Goal: Information Seeking & Learning: Learn about a topic

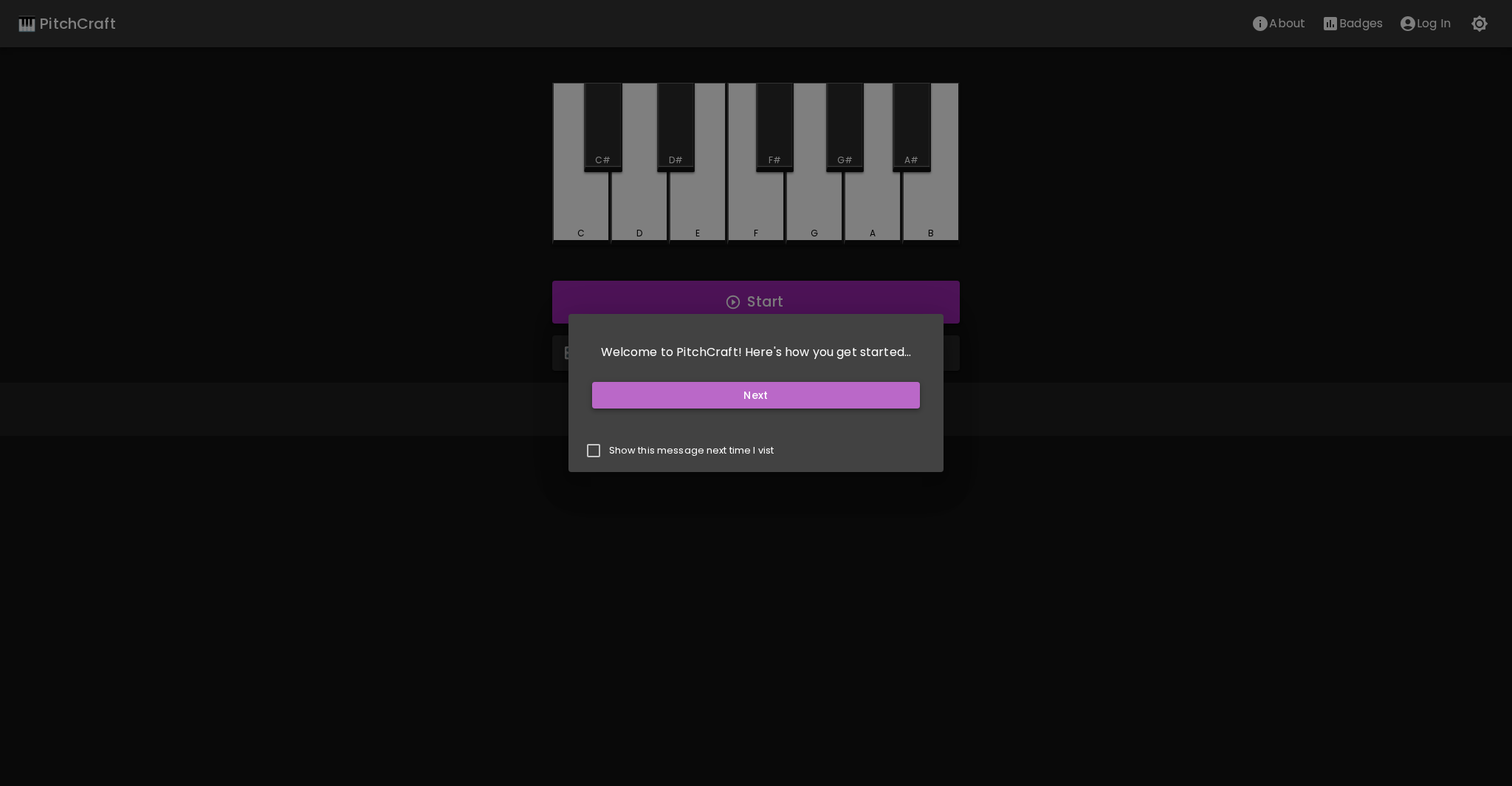
click at [776, 388] on button "Next" at bounding box center [756, 395] width 328 height 27
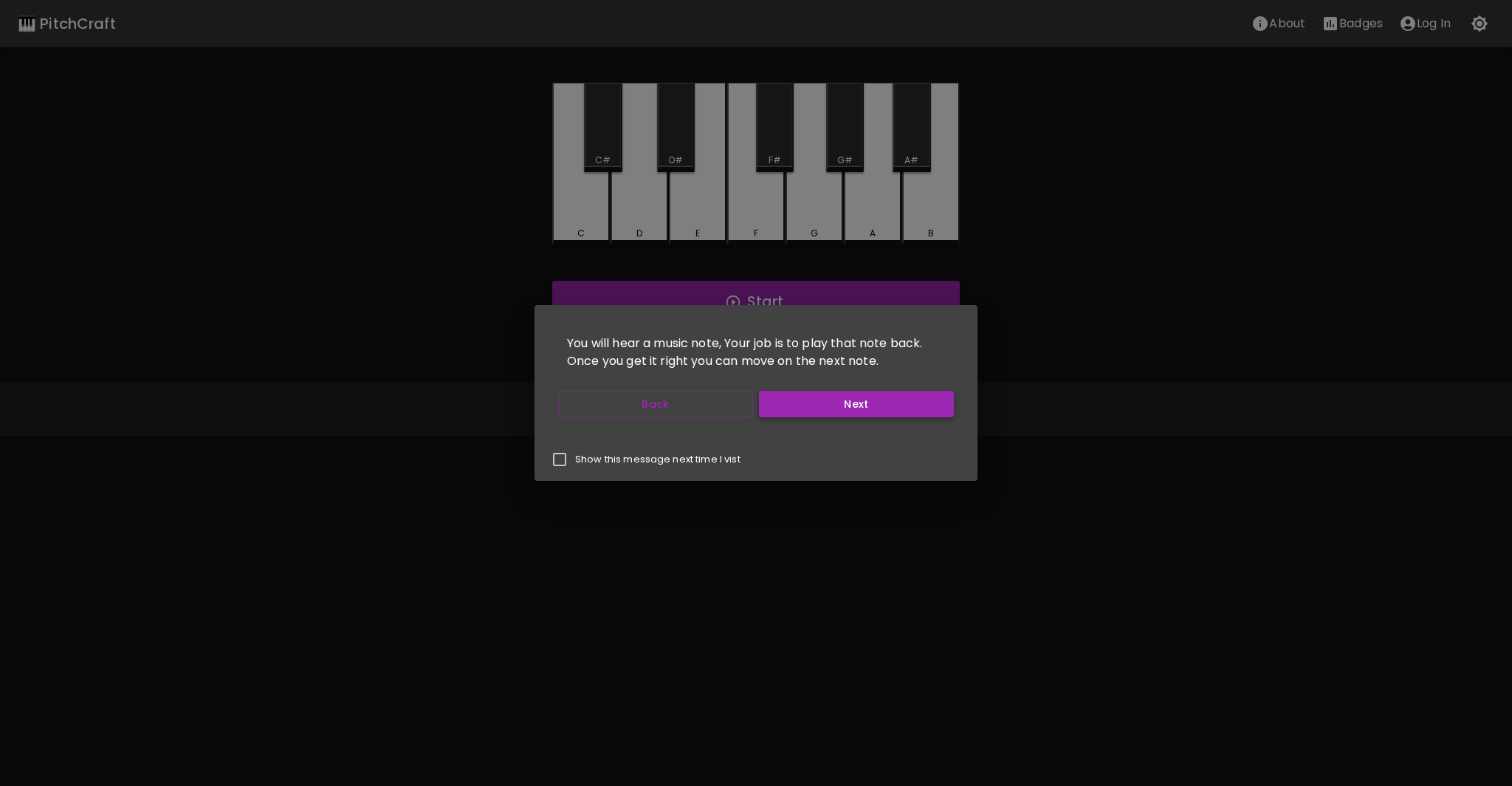
click at [839, 408] on button "Next" at bounding box center [856, 404] width 195 height 27
click at [839, 409] on button "Next" at bounding box center [856, 404] width 195 height 27
click at [839, 407] on button "Next" at bounding box center [856, 404] width 195 height 27
click at [839, 411] on button "Start Playing" at bounding box center [856, 404] width 195 height 27
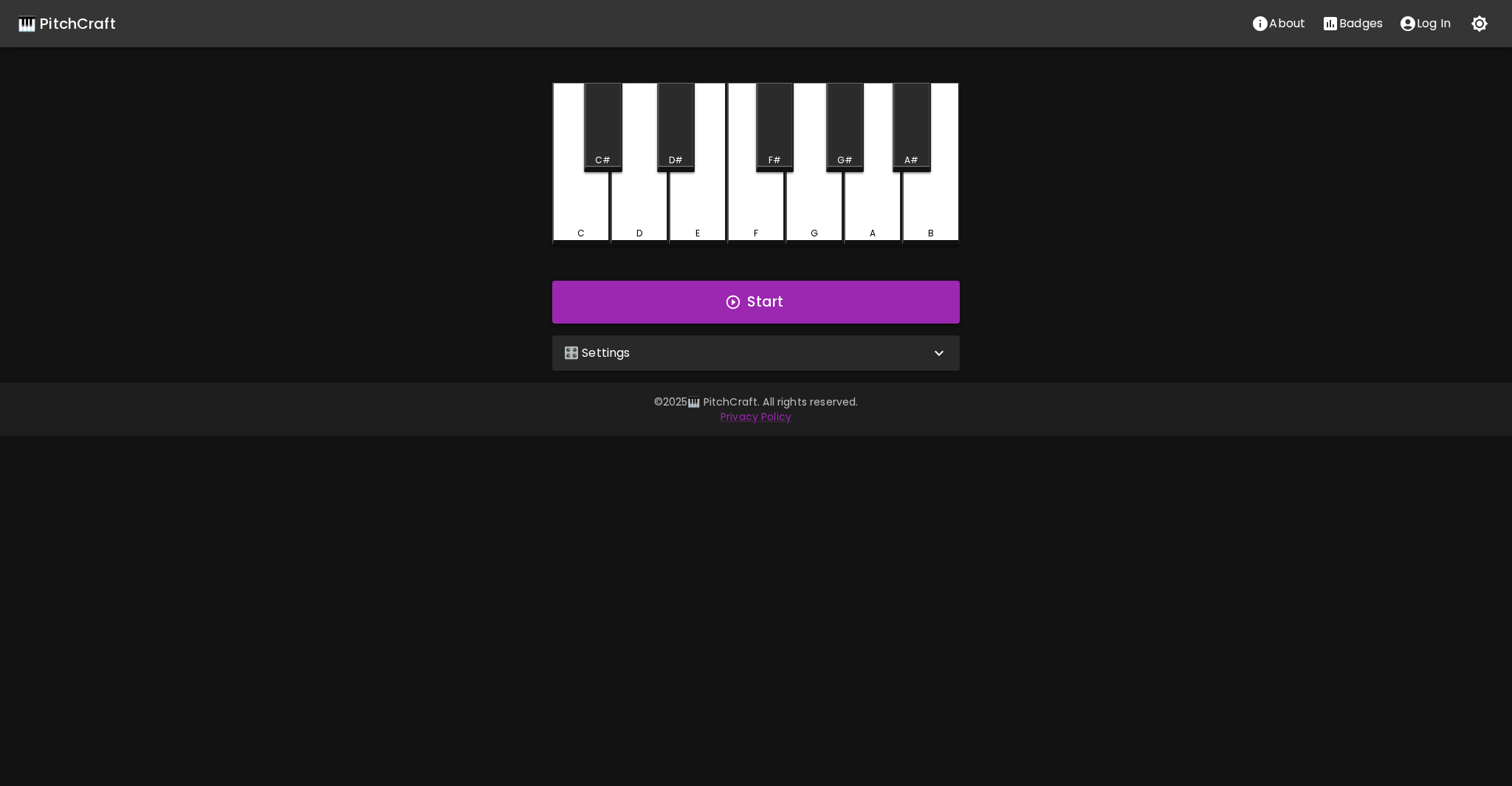
click at [676, 360] on div "🎛️ Settings" at bounding box center [747, 353] width 366 height 18
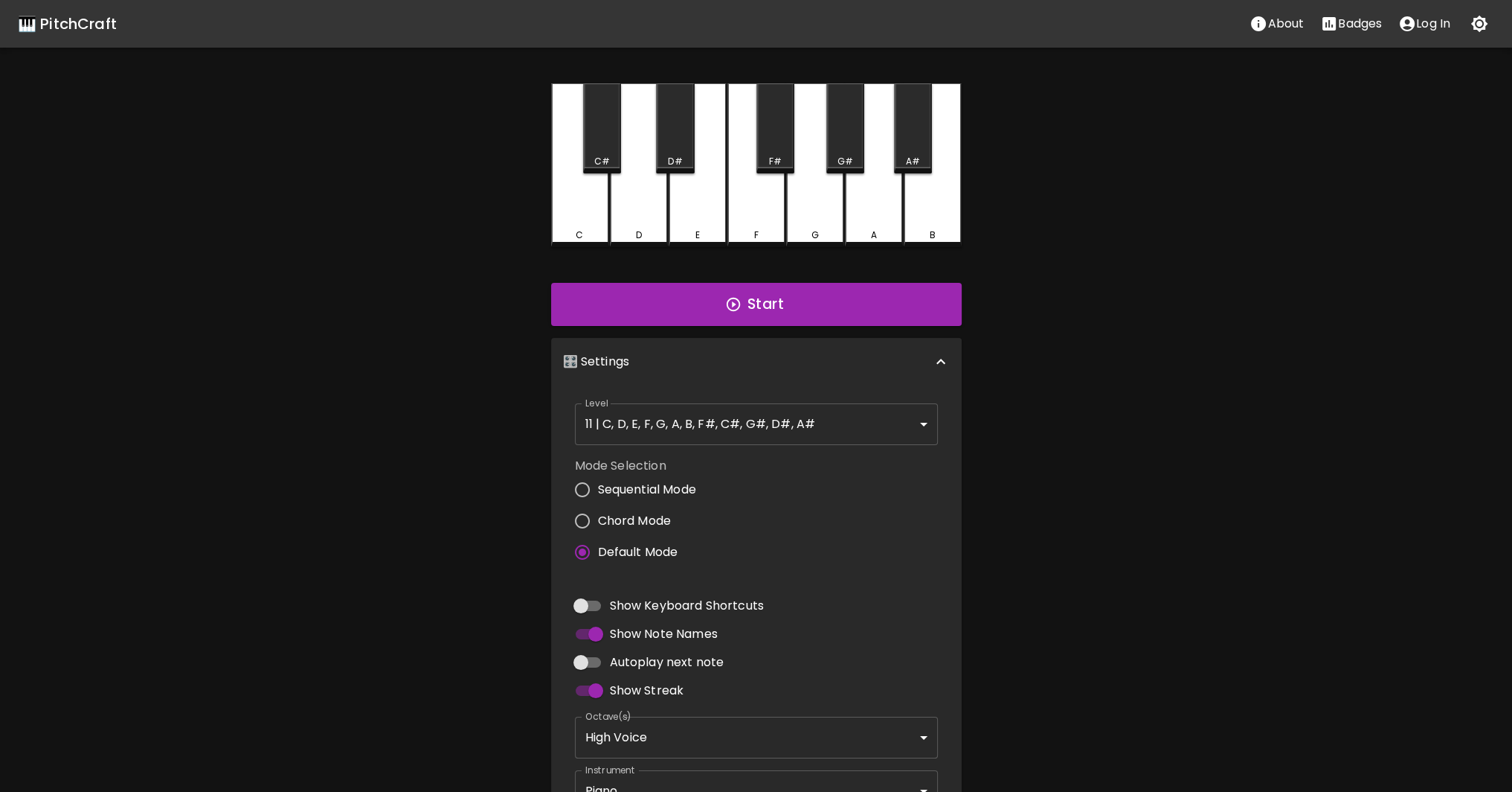
click at [792, 353] on div "🎛️ Settings" at bounding box center [748, 361] width 369 height 18
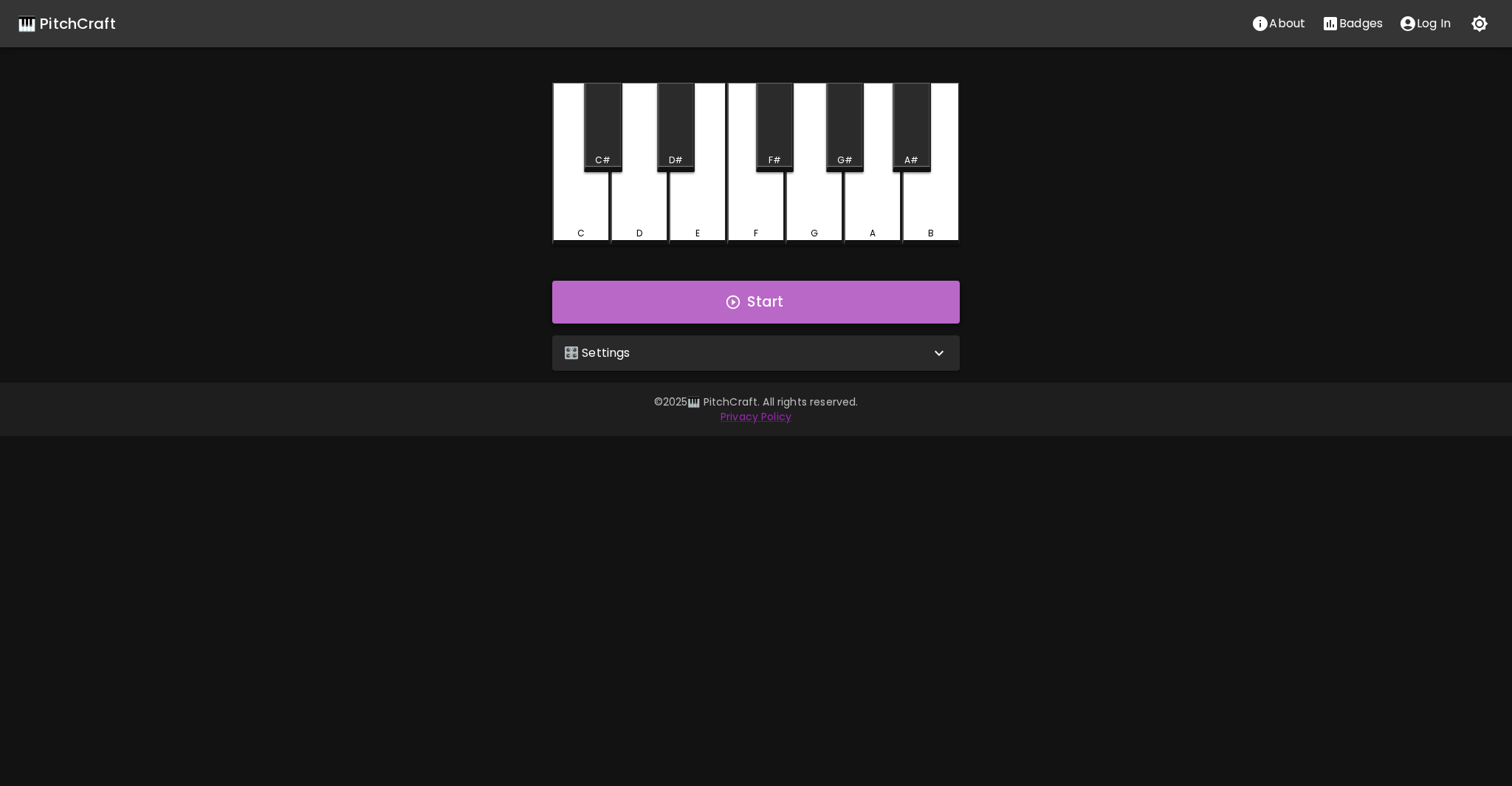
click at [783, 299] on button "Start" at bounding box center [755, 302] width 407 height 43
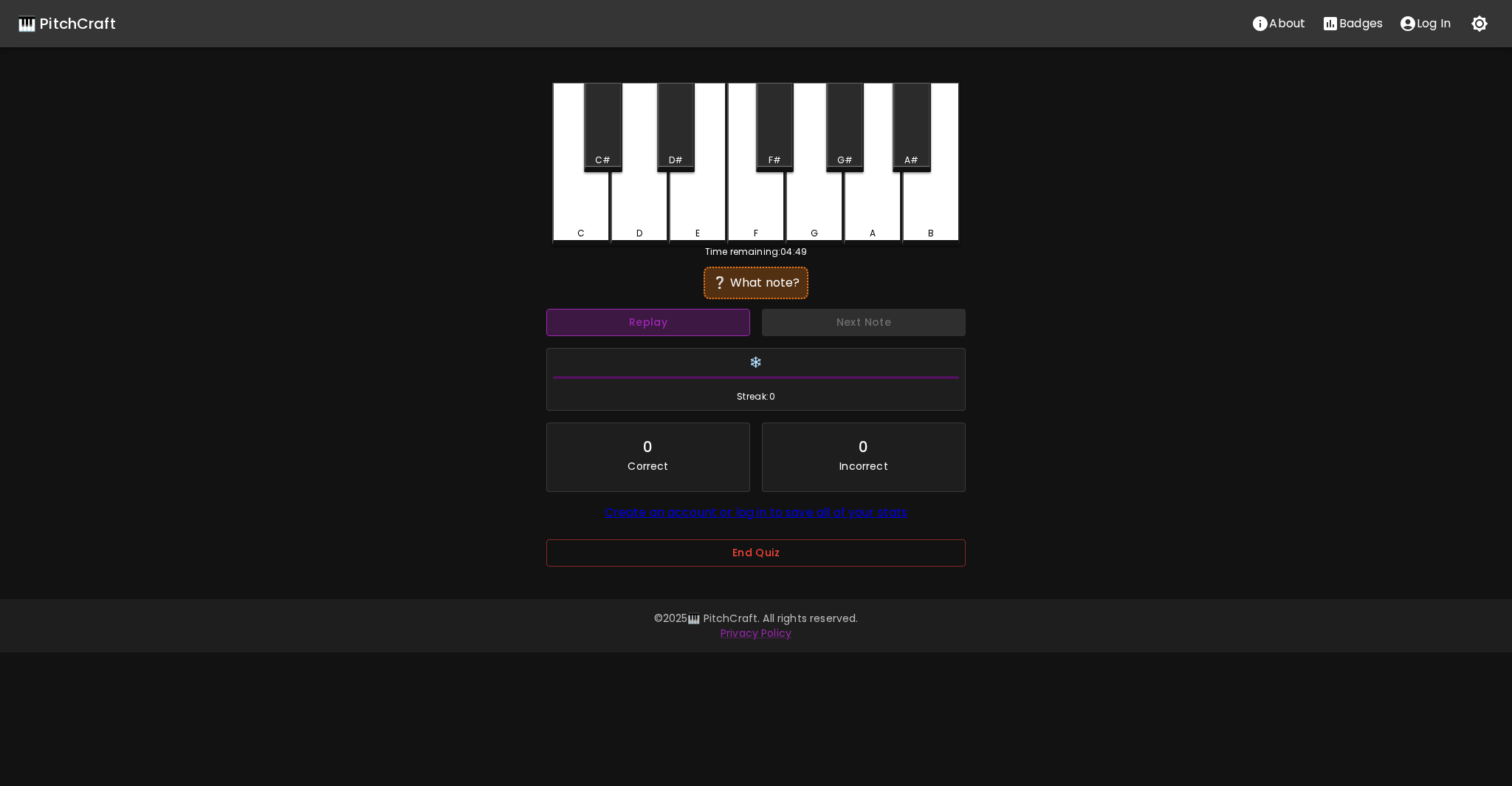
click at [673, 320] on button "Replay" at bounding box center [648, 322] width 204 height 27
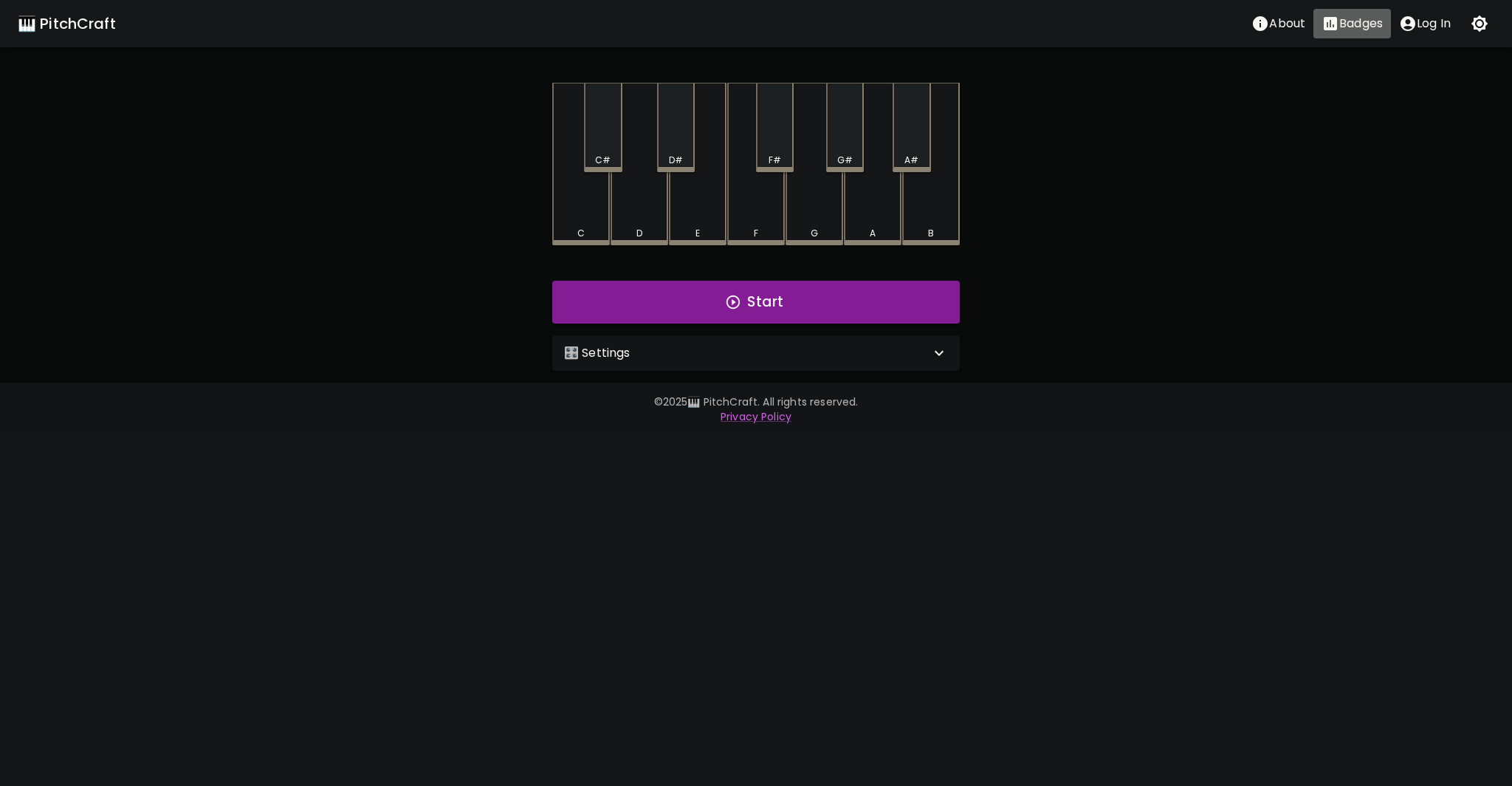
click at [1360, 34] on button "Badges" at bounding box center [1352, 24] width 78 height 30
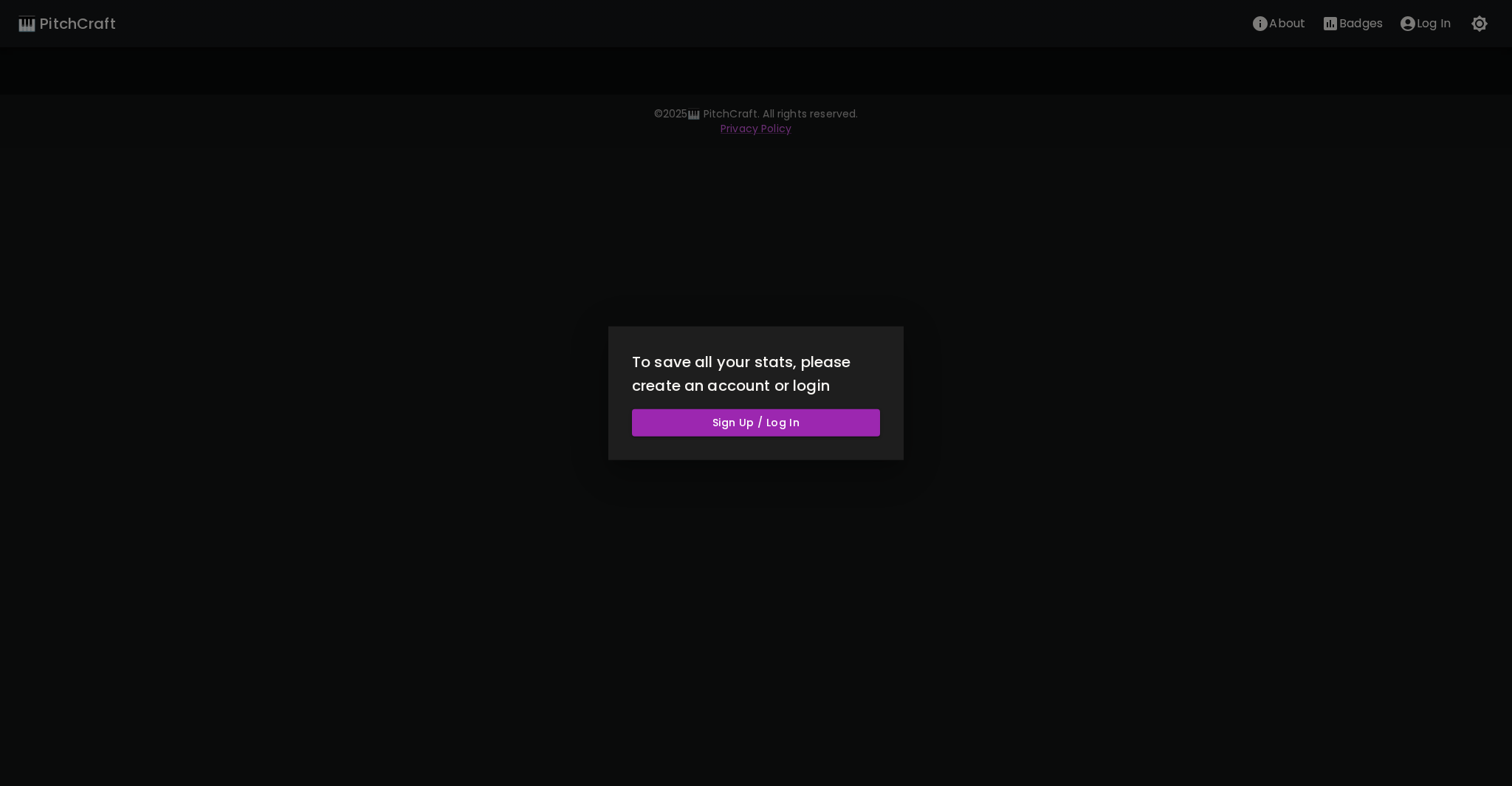
drag, startPoint x: 1057, startPoint y: 242, endPoint x: 1036, endPoint y: 238, distance: 21.4
click at [1057, 243] on div at bounding box center [756, 393] width 1512 height 786
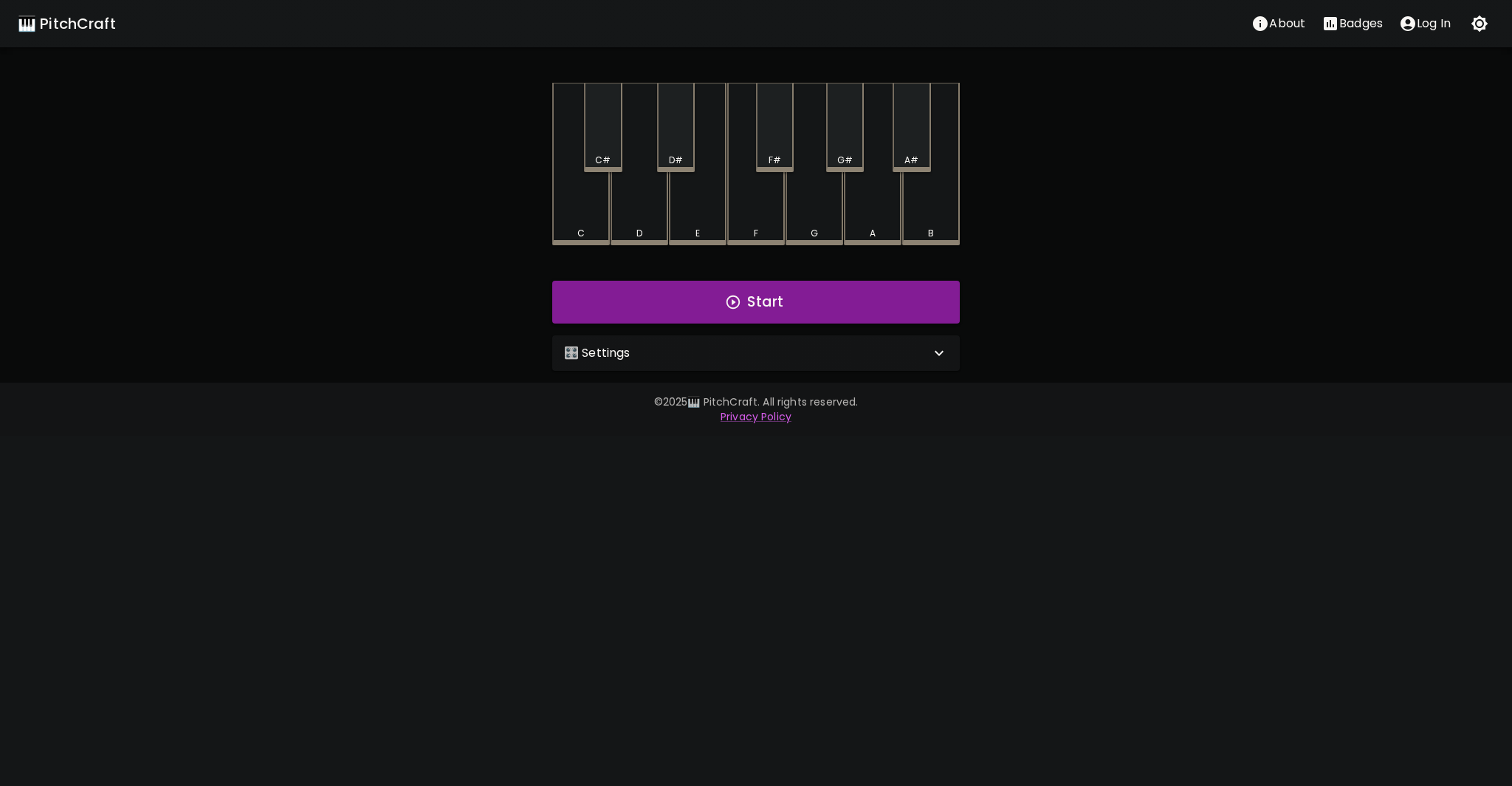
click at [1272, 21] on p "About" at bounding box center [1287, 23] width 36 height 18
click at [798, 302] on button "Start" at bounding box center [755, 302] width 407 height 43
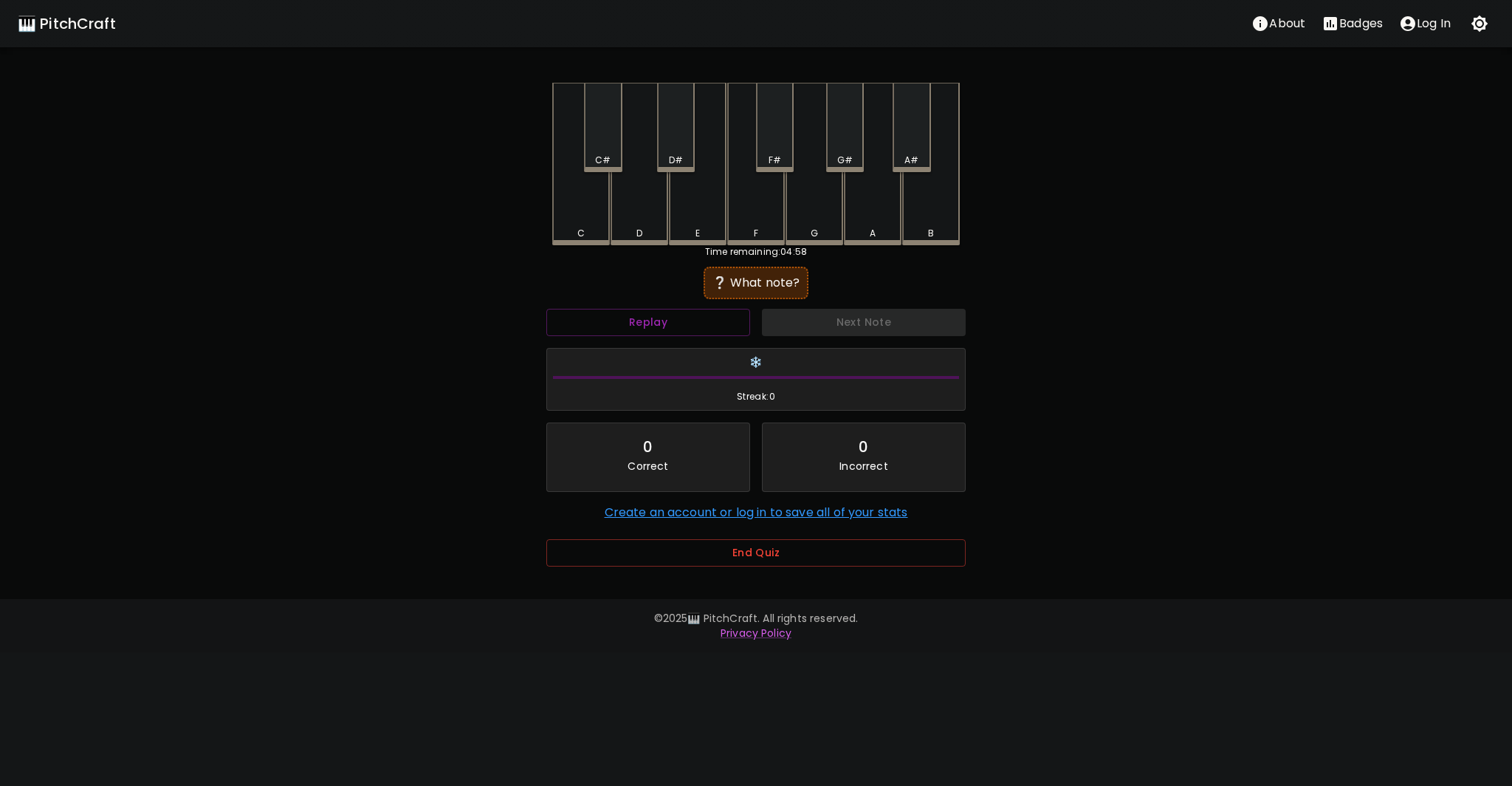
click at [667, 154] on div "D#" at bounding box center [675, 161] width 34 height 13
click at [891, 323] on button "Next Note" at bounding box center [865, 322] width 204 height 27
click at [605, 140] on div "C#" at bounding box center [603, 127] width 38 height 89
click at [830, 316] on button "Next Note" at bounding box center [865, 322] width 204 height 27
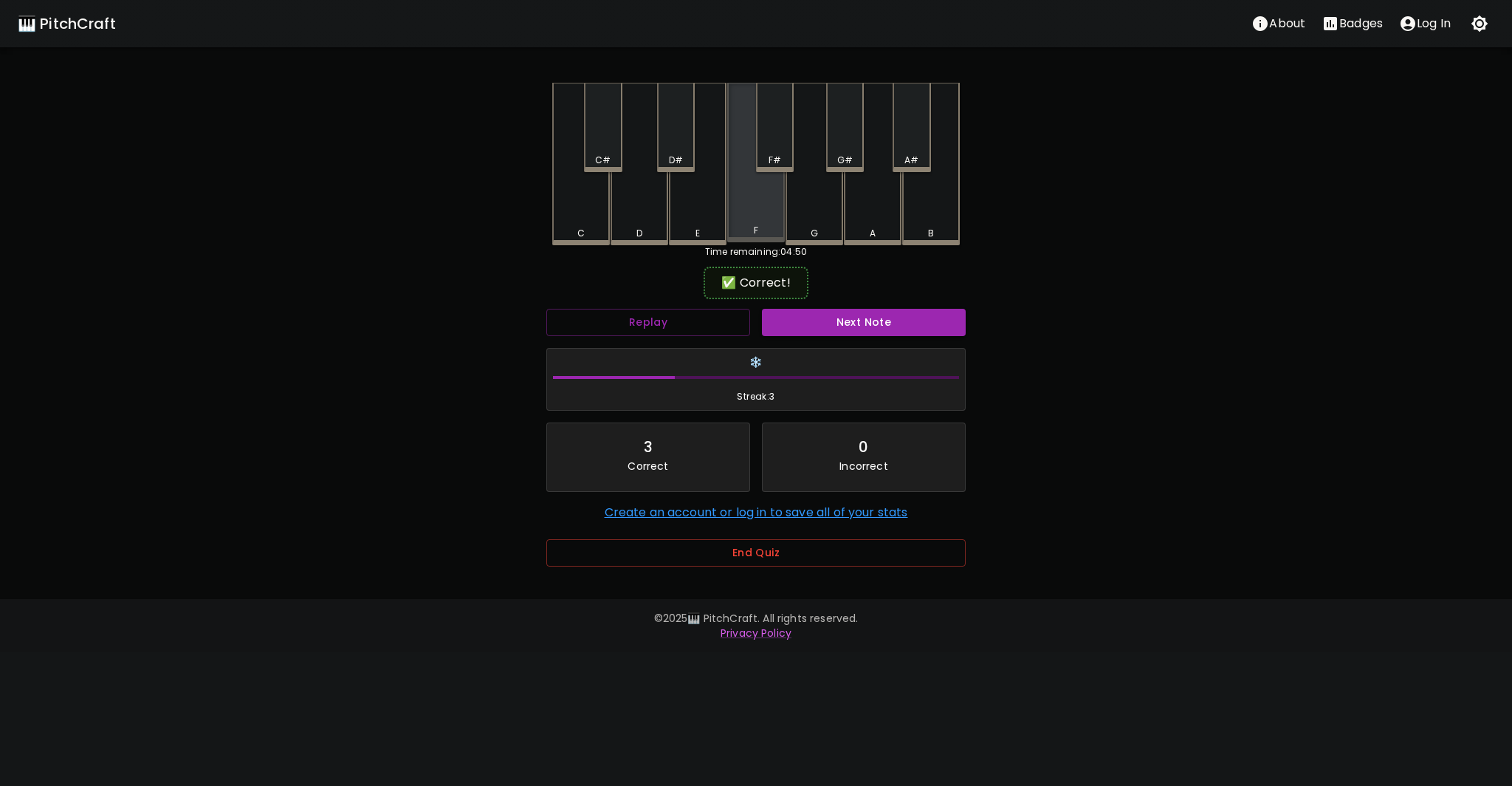
click at [765, 220] on div "F" at bounding box center [756, 162] width 58 height 160
click at [860, 323] on button "Next Note" at bounding box center [865, 322] width 204 height 27
click at [852, 150] on div "G#" at bounding box center [845, 127] width 38 height 89
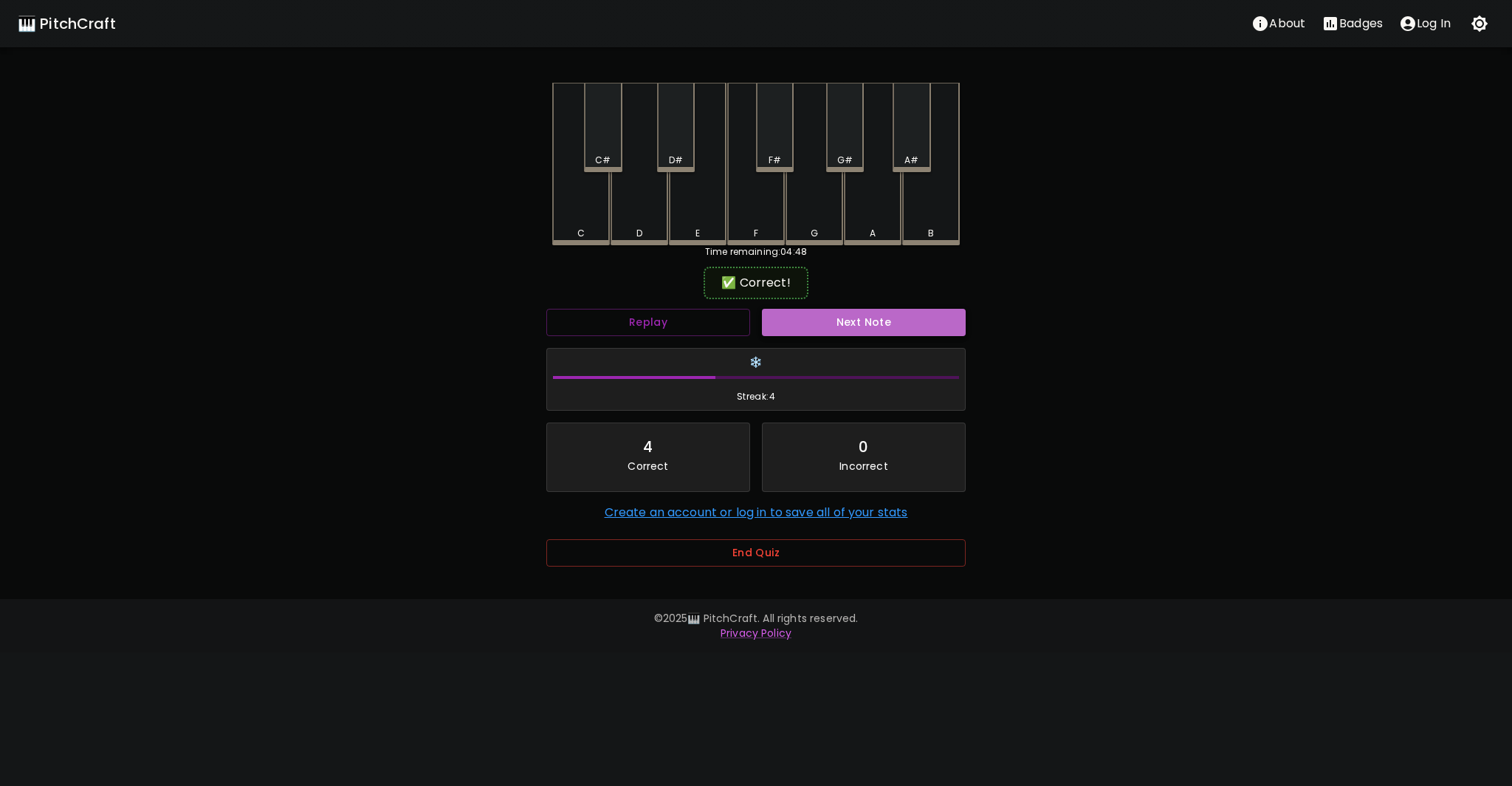
click at [865, 320] on button "Next Note" at bounding box center [865, 322] width 204 height 27
click at [911, 154] on div "A#" at bounding box center [911, 161] width 14 height 13
click at [849, 318] on button "Next Note" at bounding box center [865, 322] width 204 height 27
click at [880, 238] on div "A" at bounding box center [872, 233] width 55 height 13
click at [824, 323] on button "Next Note" at bounding box center [865, 322] width 204 height 27
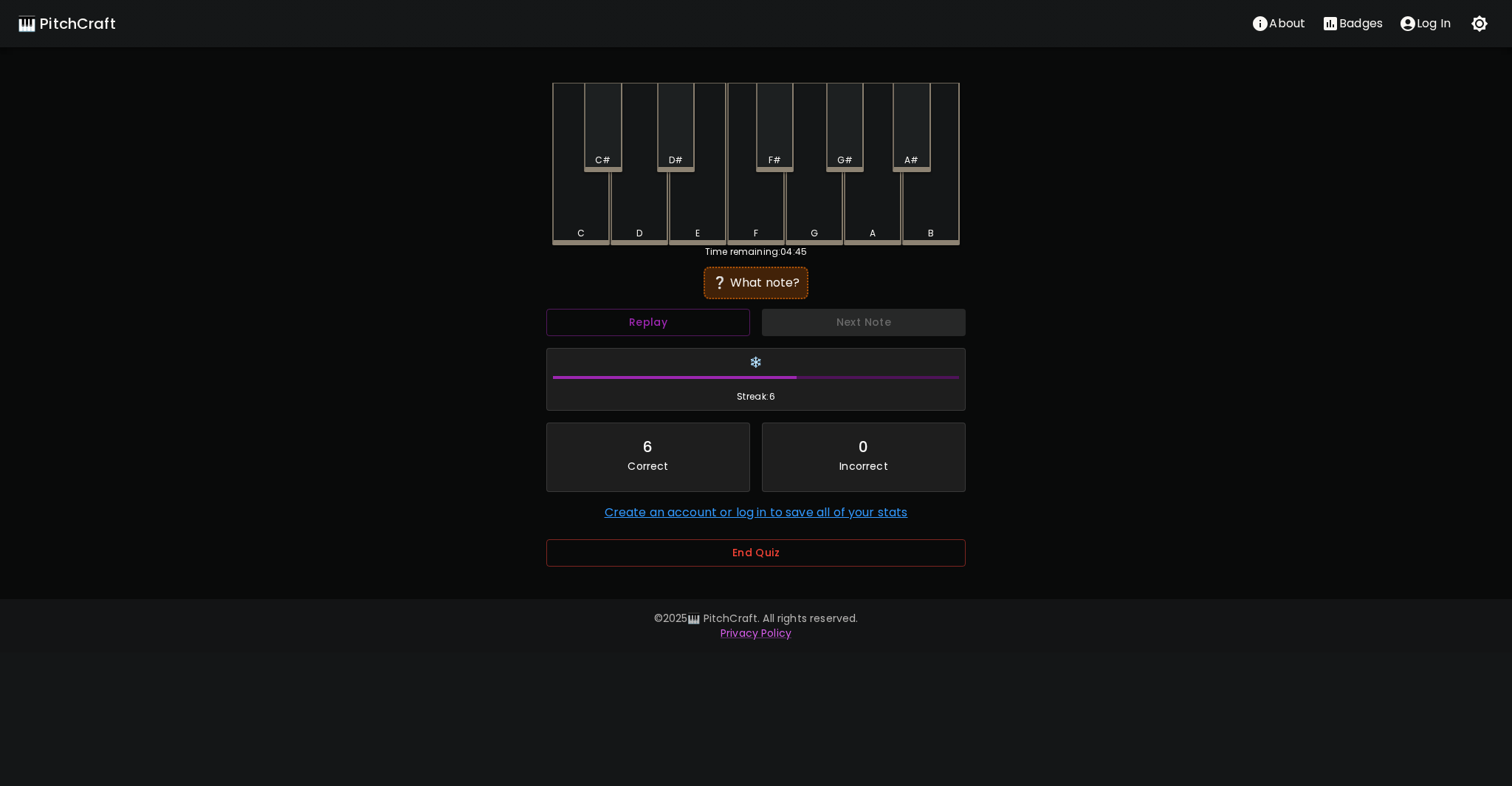
click at [744, 226] on div "F" at bounding box center [756, 233] width 55 height 13
click at [822, 320] on button "Next Note" at bounding box center [865, 322] width 204 height 27
click at [704, 214] on div "E" at bounding box center [698, 163] width 58 height 162
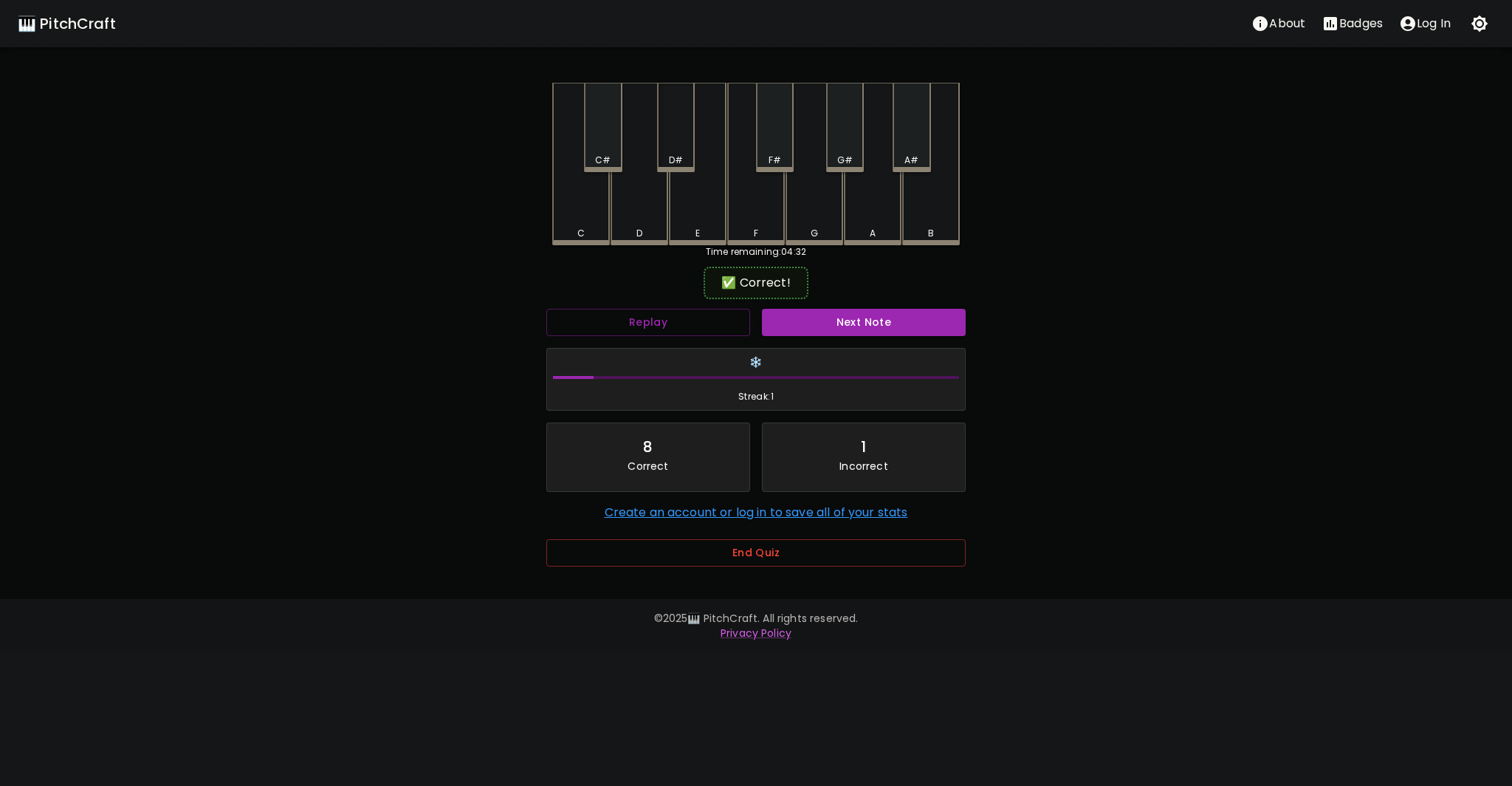
click at [667, 150] on div "D#" at bounding box center [675, 127] width 38 height 89
click at [838, 314] on button "Next Note" at bounding box center [865, 322] width 204 height 27
click at [874, 215] on div "A" at bounding box center [873, 163] width 58 height 162
click at [856, 329] on button "Next Note" at bounding box center [865, 322] width 204 height 27
click at [922, 213] on div "B" at bounding box center [931, 163] width 58 height 162
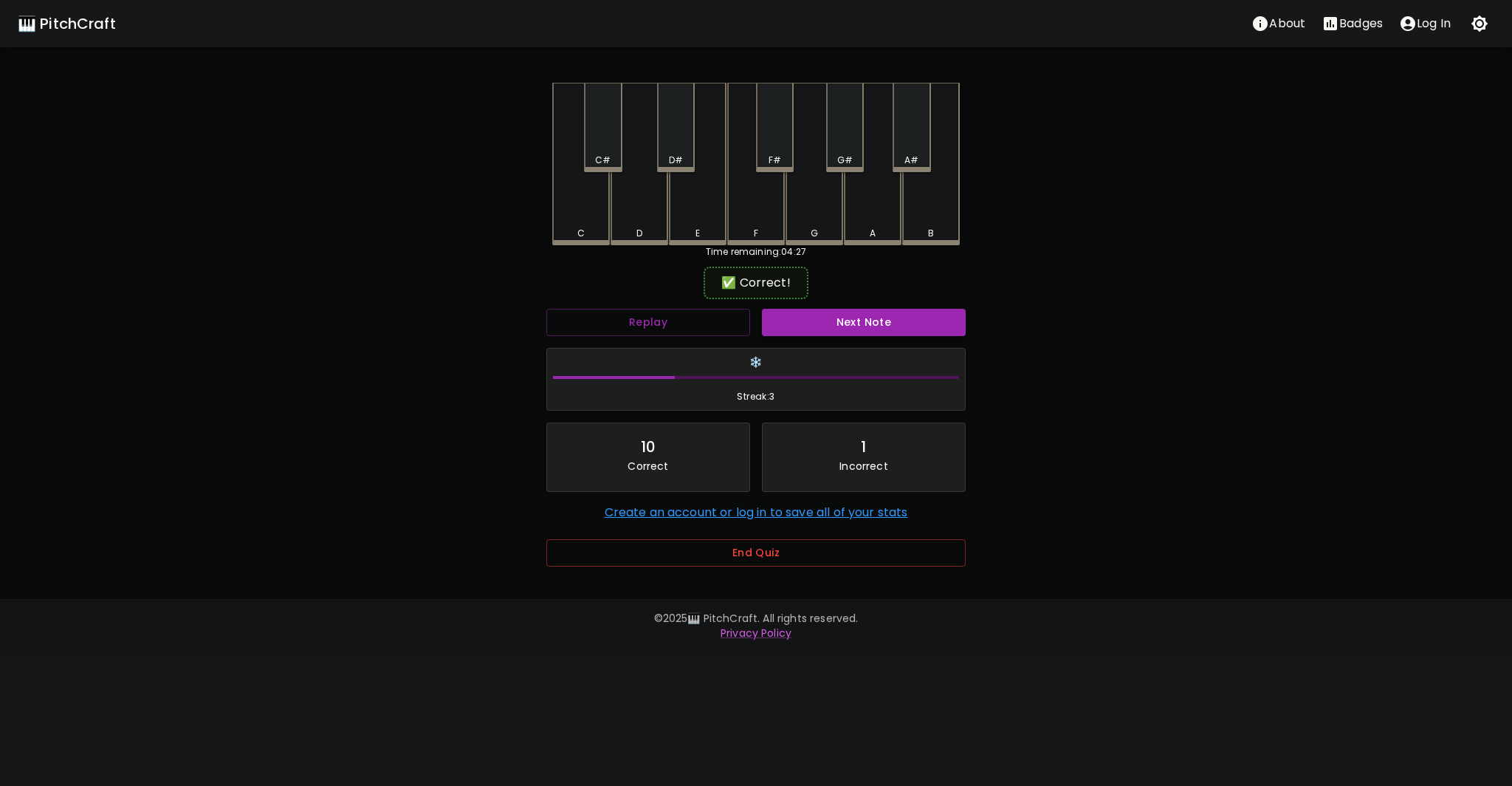
click at [883, 326] on button "Next Note" at bounding box center [865, 322] width 204 height 27
click at [644, 212] on div "D" at bounding box center [639, 163] width 58 height 162
click at [840, 331] on button "Next Note" at bounding box center [865, 322] width 204 height 27
drag, startPoint x: 603, startPoint y: 153, endPoint x: 614, endPoint y: 175, distance: 24.6
click at [603, 154] on div "C#" at bounding box center [603, 161] width 16 height 13
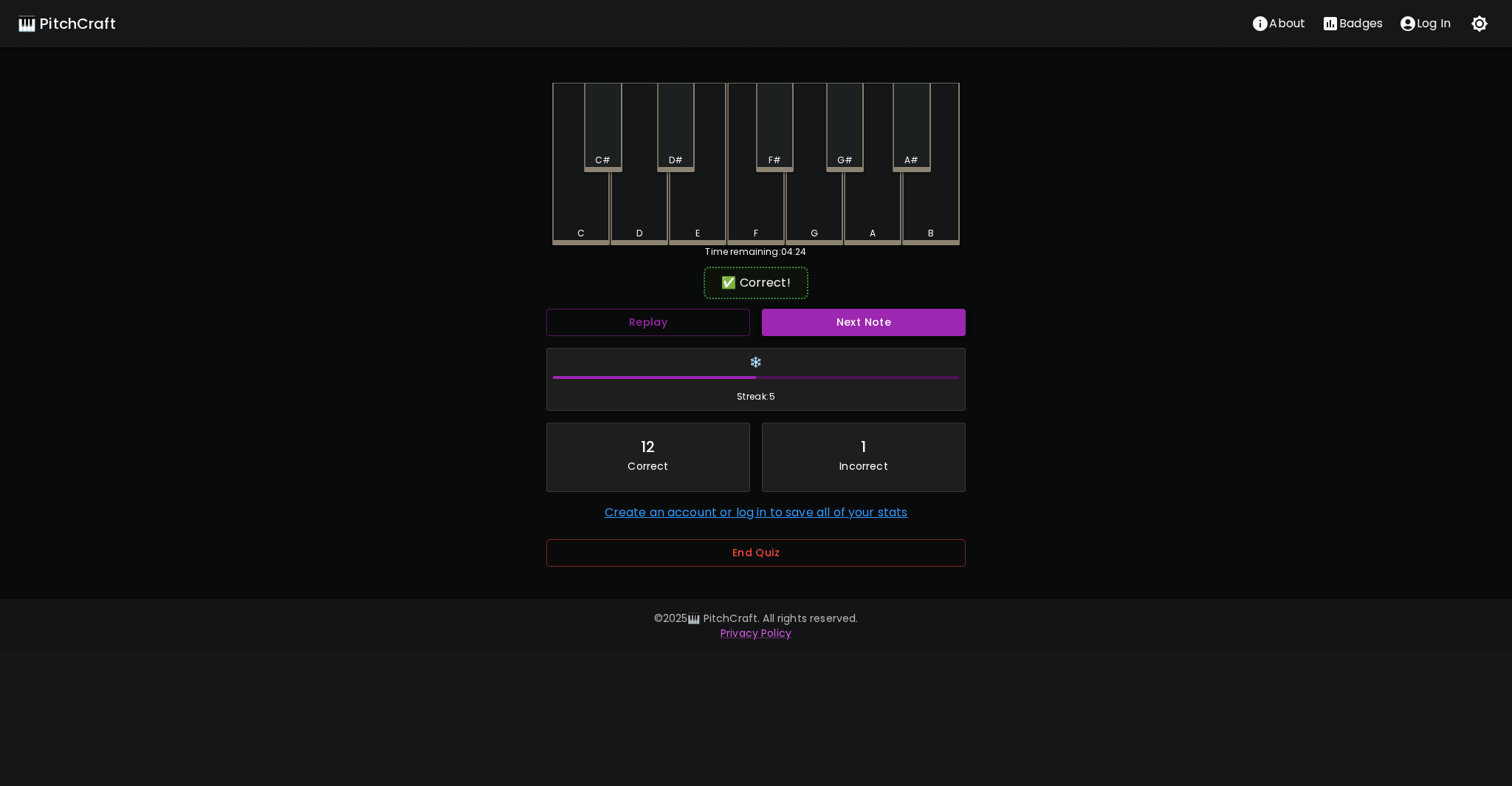
click at [832, 317] on button "Next Note" at bounding box center [865, 322] width 204 height 27
click at [909, 139] on div "A#" at bounding box center [911, 127] width 38 height 89
click at [867, 322] on button "Next Note" at bounding box center [865, 322] width 204 height 27
click at [874, 223] on div "A" at bounding box center [873, 163] width 58 height 162
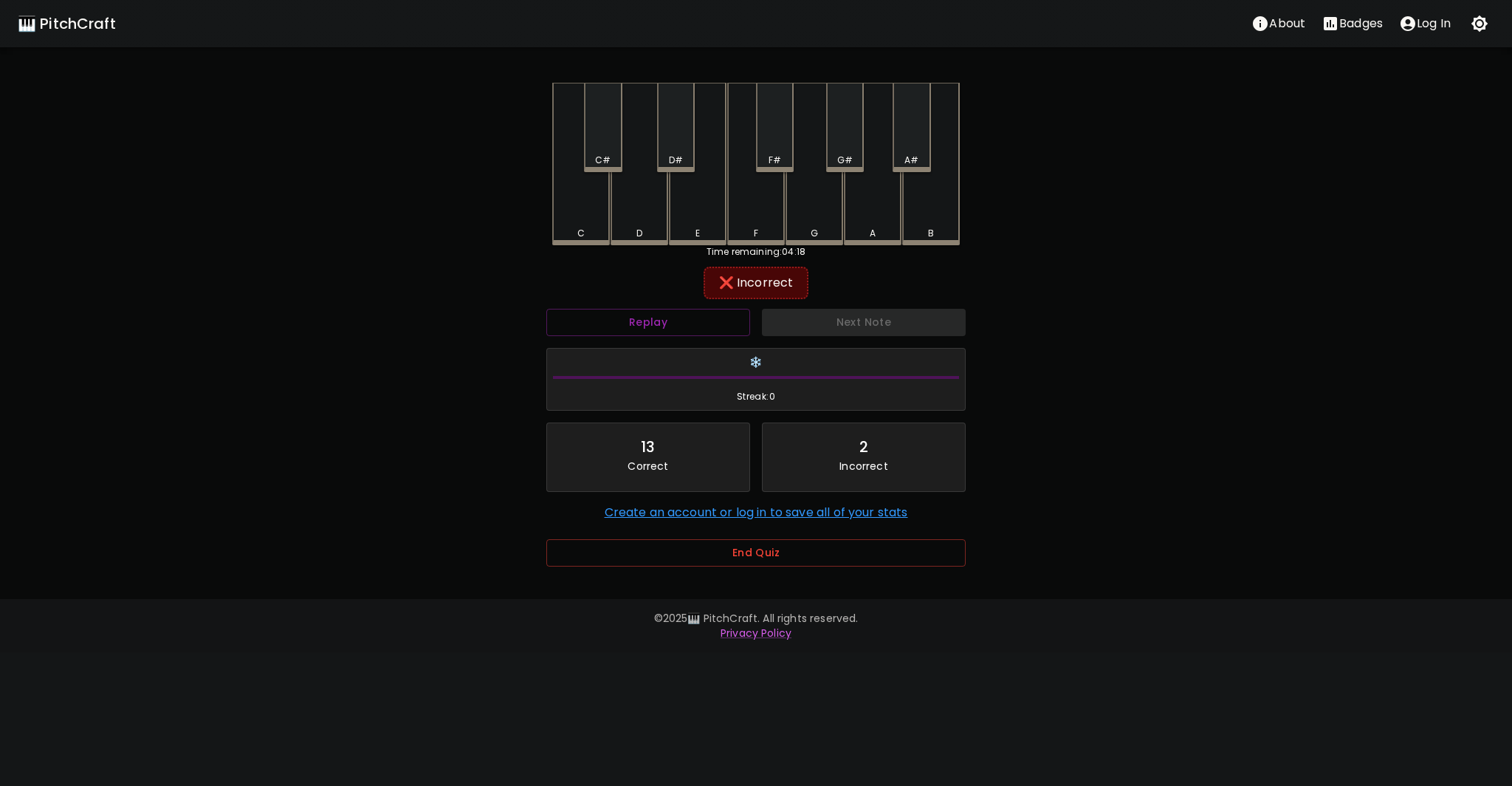
click at [694, 226] on div "E" at bounding box center [698, 233] width 55 height 13
click at [845, 321] on button "Next Note" at bounding box center [865, 322] width 204 height 27
drag, startPoint x: 674, startPoint y: 148, endPoint x: 679, endPoint y: 158, distance: 11.2
click at [675, 148] on div "D#" at bounding box center [675, 127] width 38 height 89
click at [858, 307] on div "Next Note" at bounding box center [864, 322] width 215 height 39
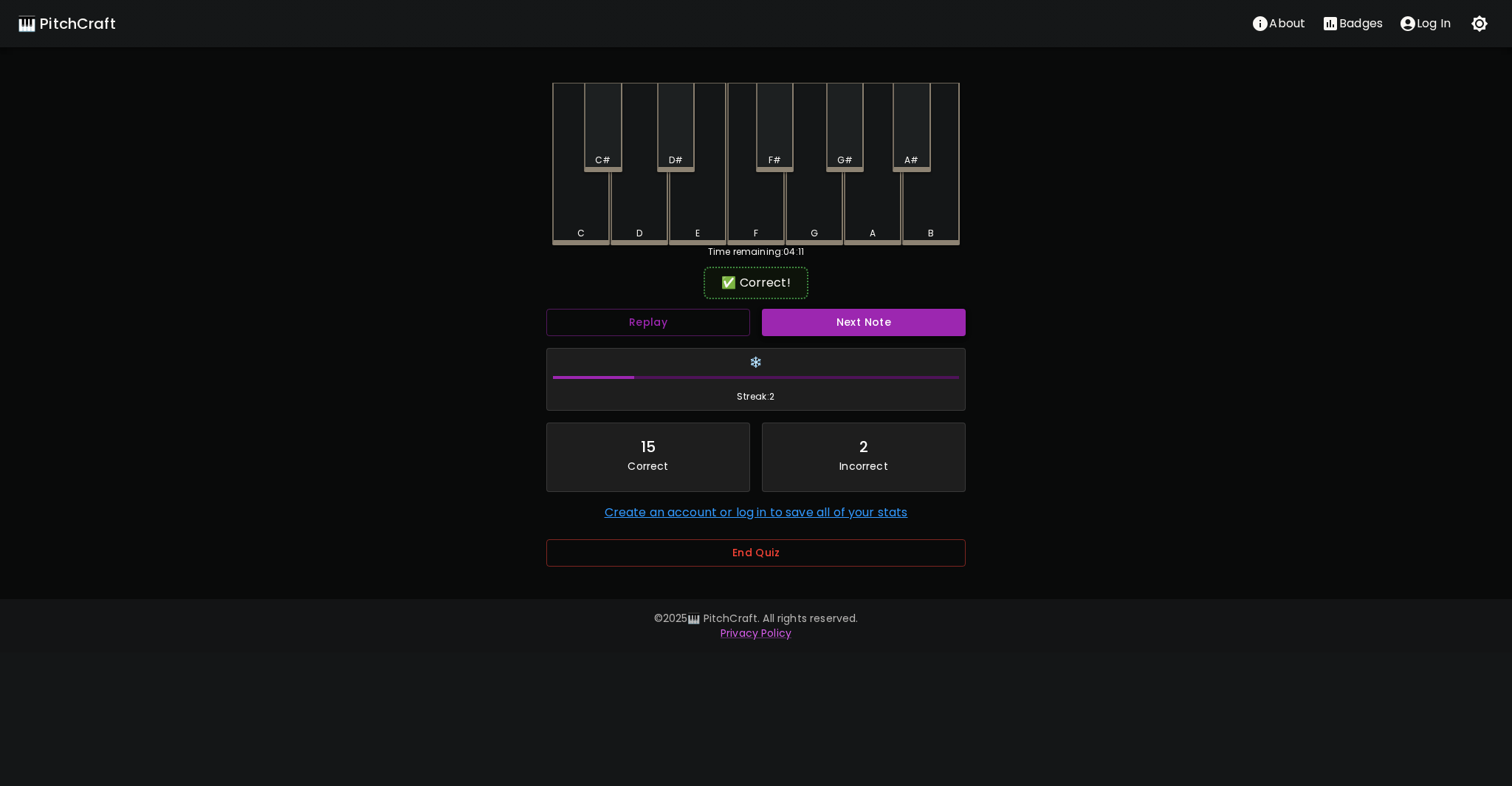
click at [860, 323] on button "Next Note" at bounding box center [865, 322] width 204 height 27
click at [943, 213] on div "B" at bounding box center [931, 162] width 58 height 160
click at [866, 320] on button "Next Note" at bounding box center [865, 322] width 204 height 27
click at [943, 219] on div "B" at bounding box center [931, 163] width 58 height 162
click at [878, 324] on button "Next Note" at bounding box center [865, 322] width 204 height 27
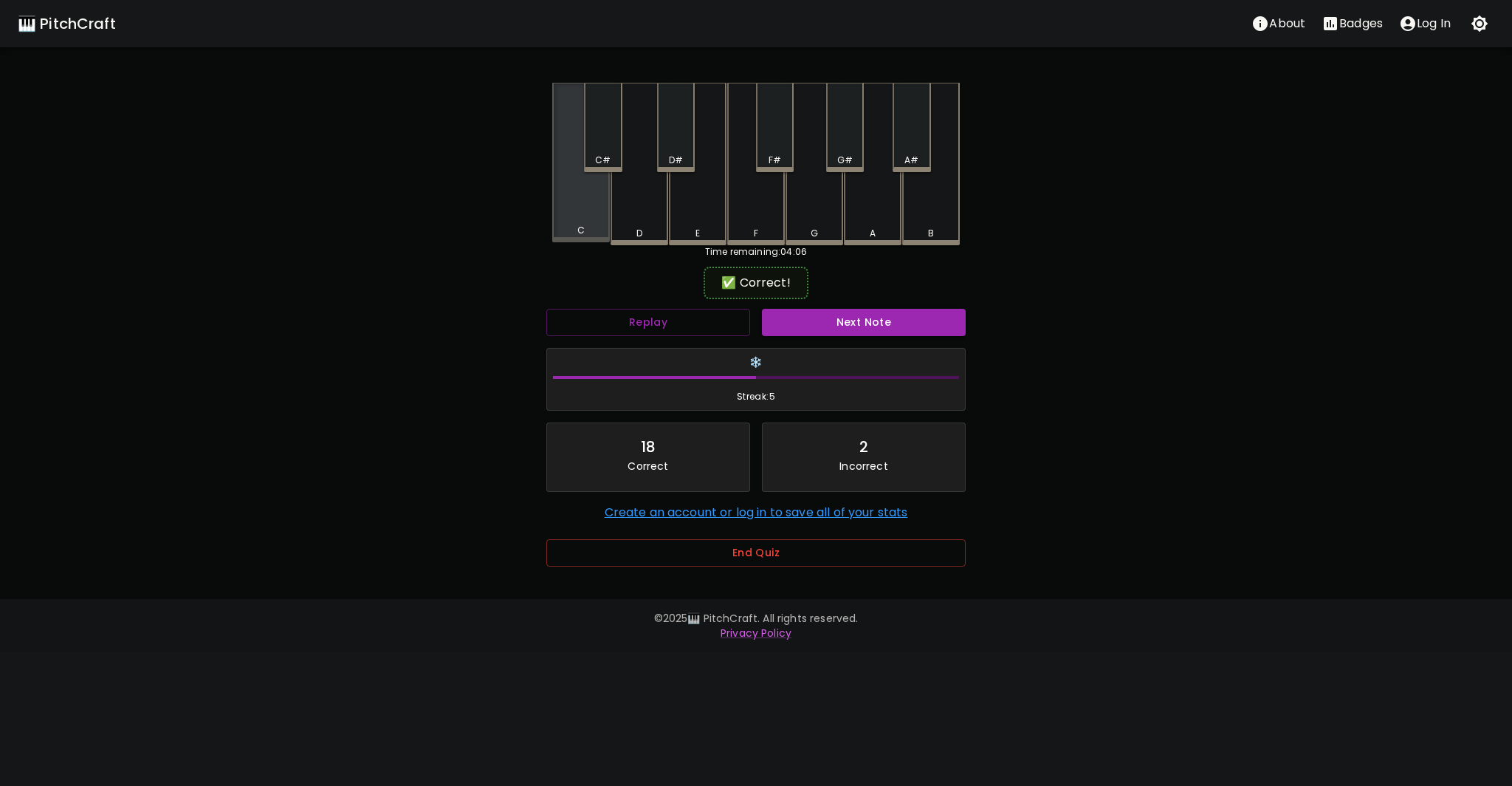
click at [584, 220] on div "C" at bounding box center [581, 162] width 58 height 160
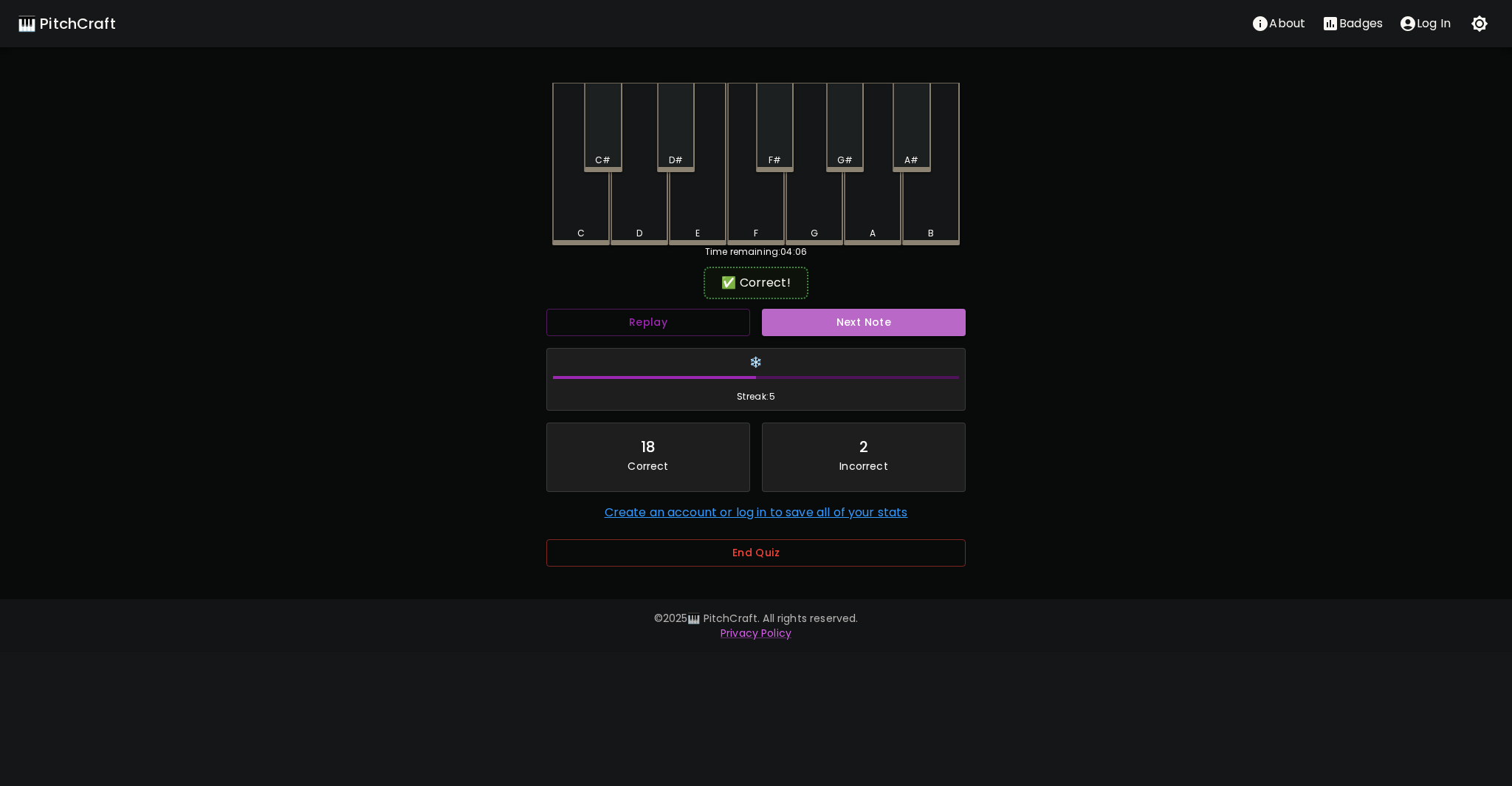
click at [871, 315] on button "Next Note" at bounding box center [865, 322] width 204 height 27
drag, startPoint x: 895, startPoint y: 151, endPoint x: 886, endPoint y: 200, distance: 49.8
click at [895, 150] on div "A#" at bounding box center [911, 127] width 38 height 89
click at [869, 324] on button "Next Note" at bounding box center [865, 322] width 204 height 27
click at [635, 214] on div "D" at bounding box center [639, 163] width 58 height 162
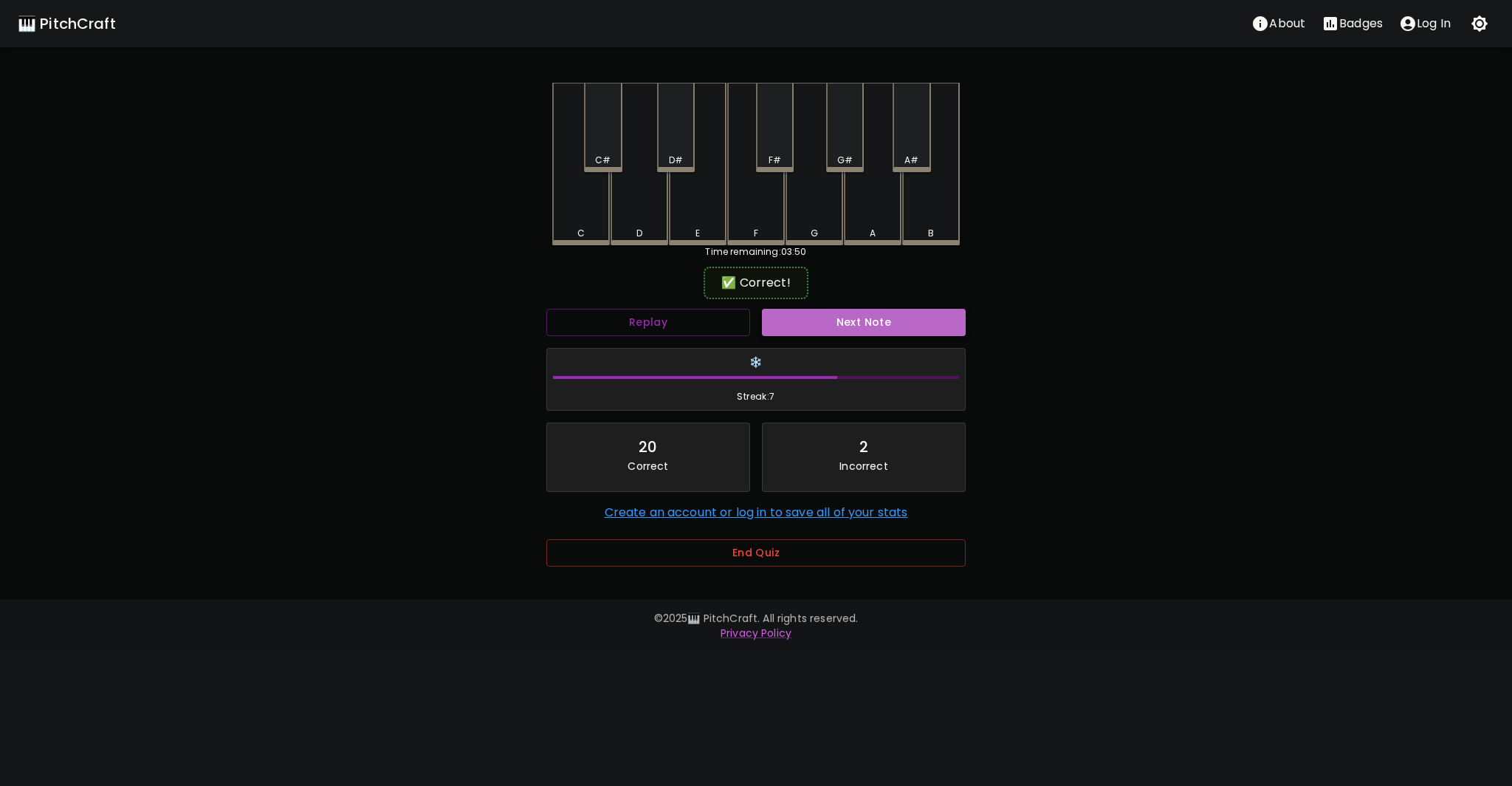
click at [878, 329] on button "Next Note" at bounding box center [865, 322] width 204 height 27
click at [582, 221] on div "C" at bounding box center [581, 163] width 58 height 162
click at [842, 316] on button "Next Note" at bounding box center [865, 322] width 204 height 27
click at [850, 144] on div "G#" at bounding box center [845, 127] width 38 height 89
click at [899, 326] on button "Next Note" at bounding box center [865, 322] width 204 height 27
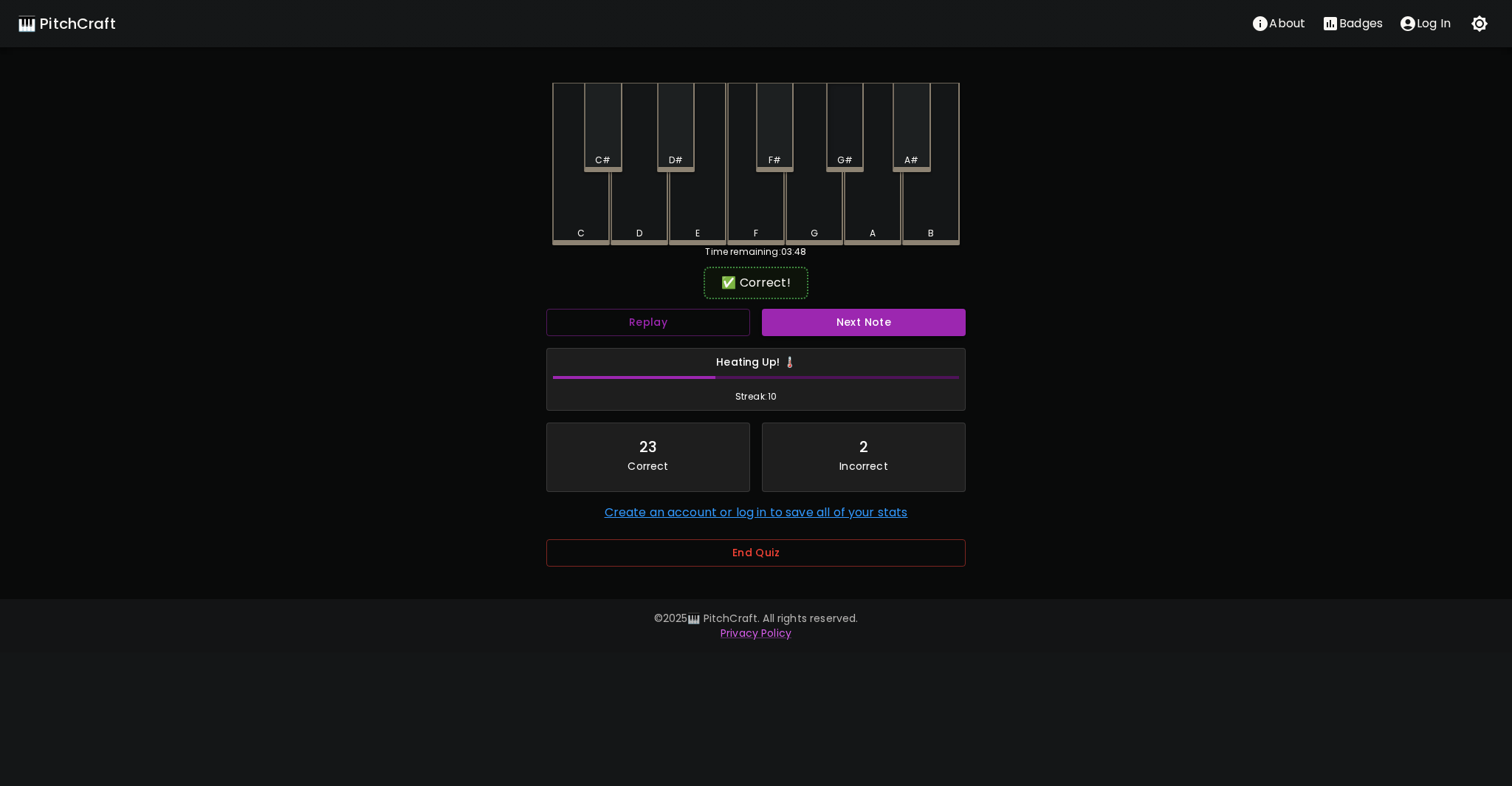
click at [852, 148] on div "G#" at bounding box center [845, 127] width 38 height 89
click at [867, 316] on button "Next Note" at bounding box center [865, 322] width 204 height 27
click at [603, 154] on div "C#" at bounding box center [603, 161] width 16 height 13
click at [849, 320] on button "Next Note" at bounding box center [865, 322] width 204 height 27
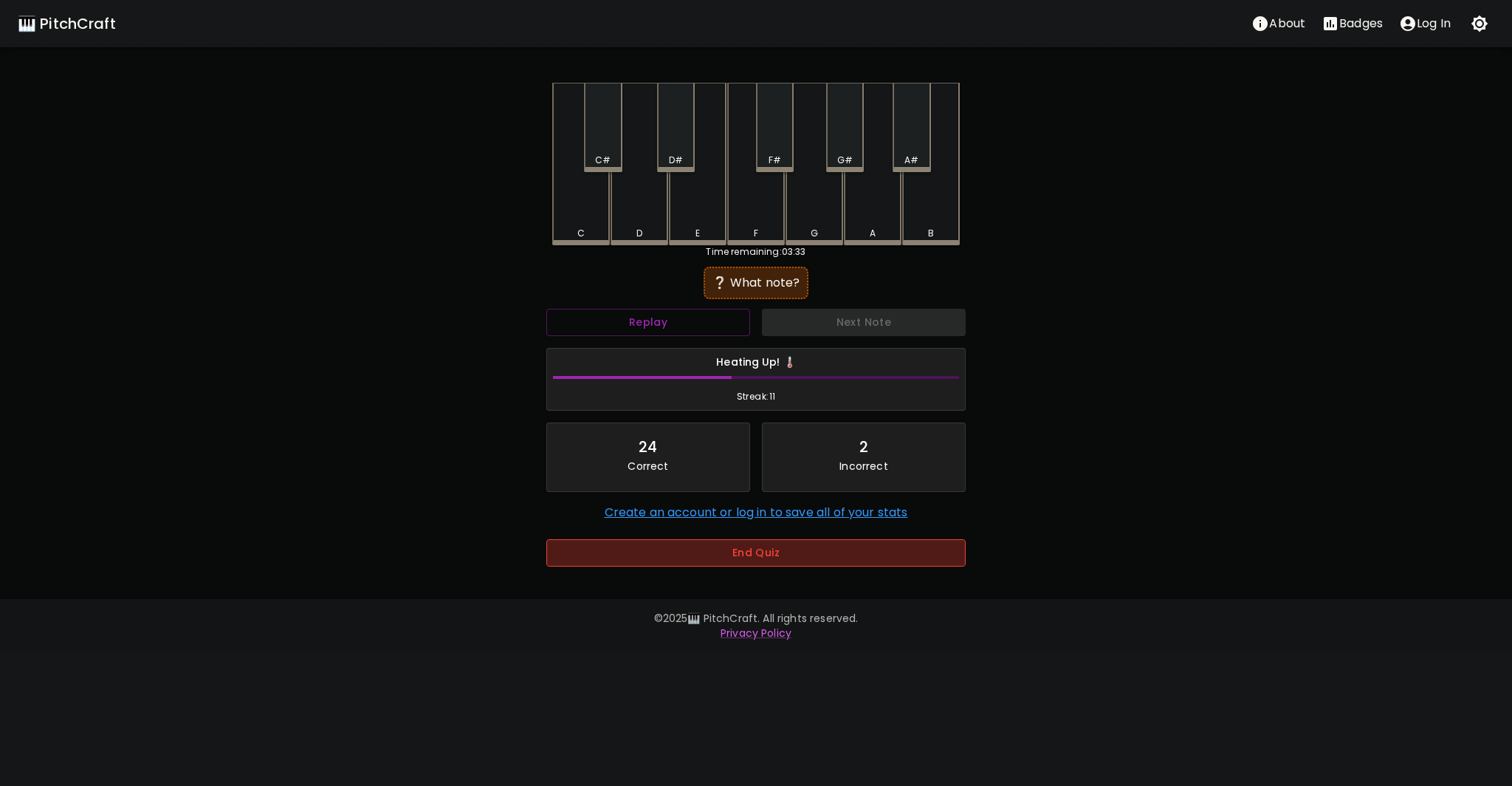
click at [743, 553] on button "End Quiz" at bounding box center [756, 552] width 419 height 27
